Goal: Information Seeking & Learning: Check status

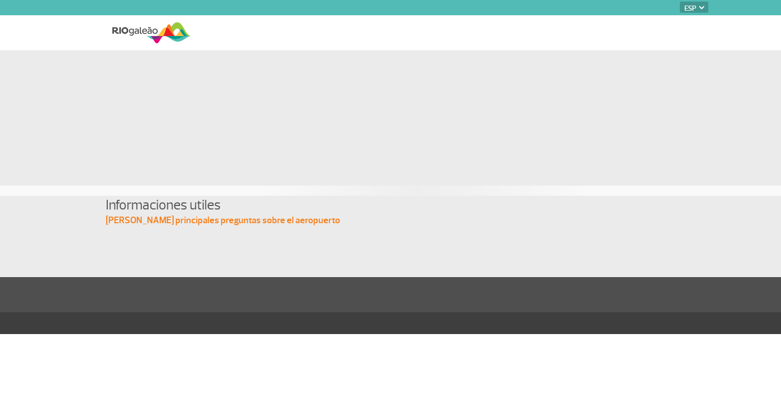
select select "es"
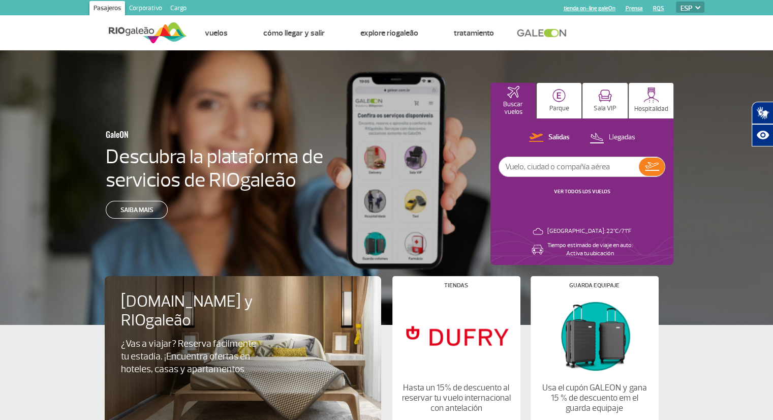
click at [584, 193] on link "VER TODOS LOS VUELOS" at bounding box center [582, 191] width 56 height 7
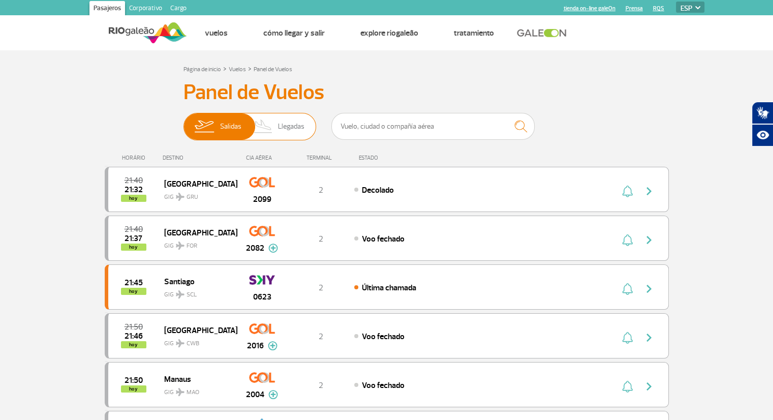
click at [213, 129] on img at bounding box center [204, 126] width 32 height 26
click at [183, 121] on input "[PERSON_NAME]" at bounding box center [183, 121] width 0 height 0
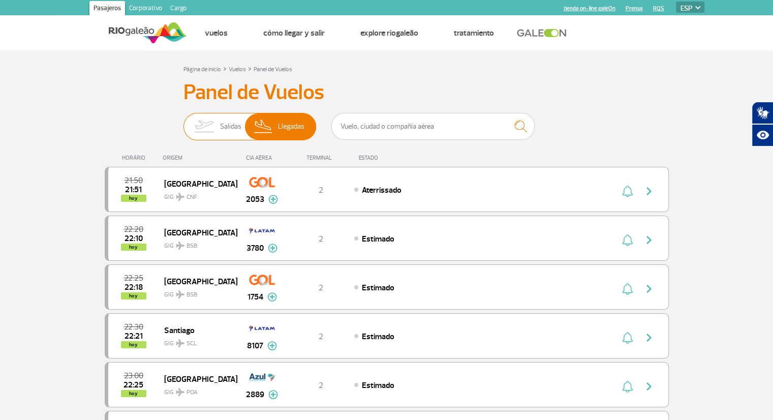
click at [203, 125] on img at bounding box center [204, 126] width 32 height 26
click at [183, 121] on input "[PERSON_NAME]" at bounding box center [183, 121] width 0 height 0
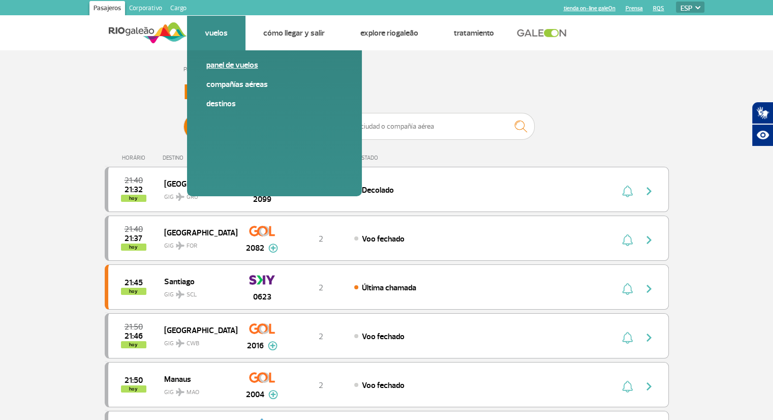
click at [226, 66] on link "Panel de vuelos" at bounding box center [274, 64] width 136 height 11
click at [227, 65] on link "Panel de vuelos" at bounding box center [274, 64] width 136 height 11
click at [233, 84] on link "Compañías aéreas" at bounding box center [274, 84] width 136 height 11
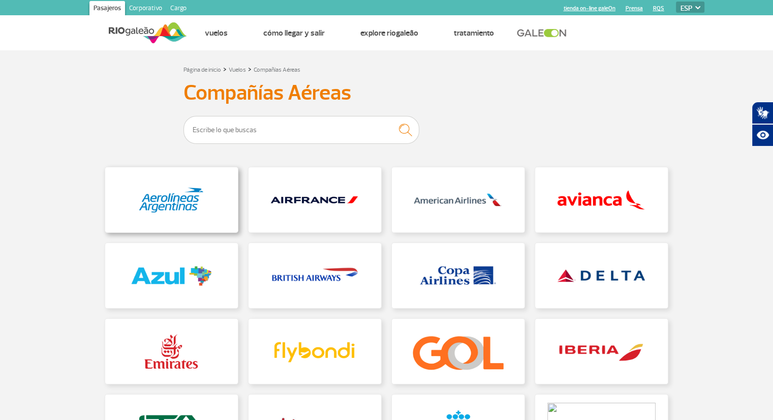
click at [193, 202] on link at bounding box center [171, 199] width 133 height 65
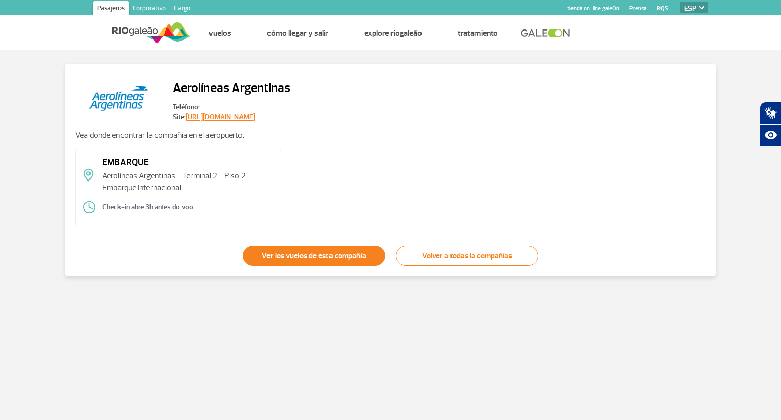
click at [302, 261] on link "Ver los vuelos de esta compañía" at bounding box center [313, 255] width 143 height 20
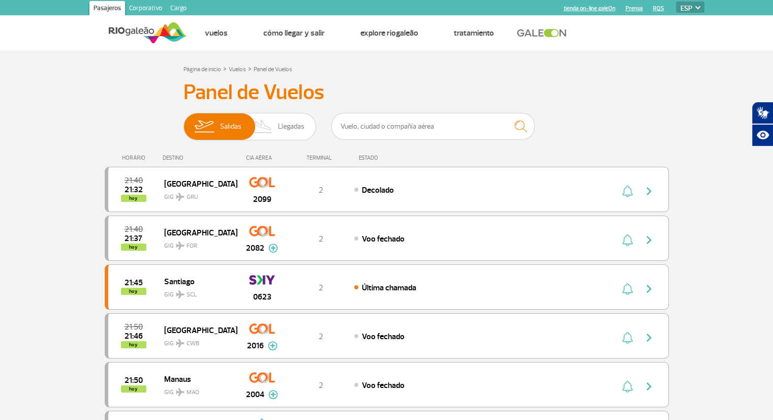
click at [685, 6] on select "PT ENG ESP" at bounding box center [690, 7] width 28 height 11
click at [676, 2] on select "PT ENG ESP" at bounding box center [690, 7] width 28 height 11
click at [366, 127] on input "text" at bounding box center [432, 126] width 203 height 27
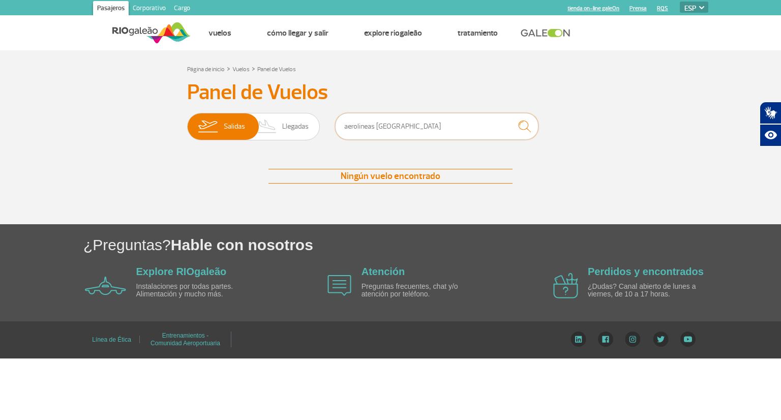
type input "aerolineas argentinas"
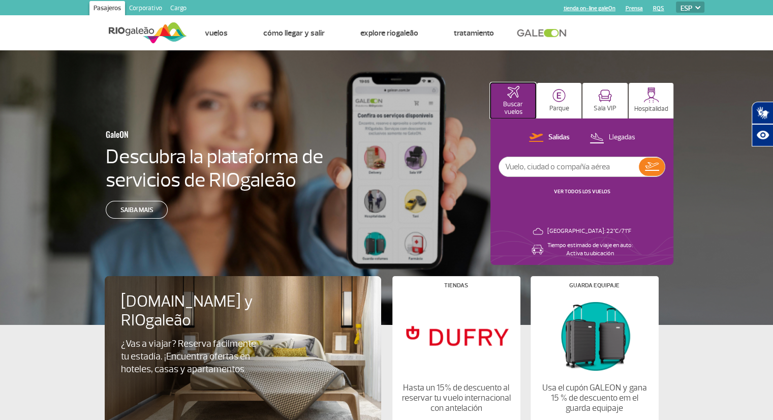
click at [511, 104] on p "Buscar vuelos" at bounding box center [512, 108] width 35 height 15
click at [545, 169] on input "text" at bounding box center [569, 166] width 140 height 19
click at [563, 135] on p "Salidas" at bounding box center [558, 138] width 21 height 10
click at [523, 171] on input "text" at bounding box center [569, 166] width 140 height 19
type input "1269 aerolineas argentinas"
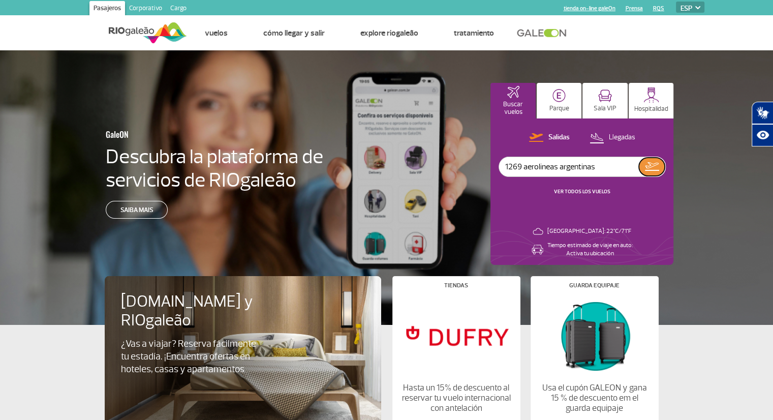
click at [645, 170] on img at bounding box center [652, 166] width 14 height 9
